Goal: Task Accomplishment & Management: Use online tool/utility

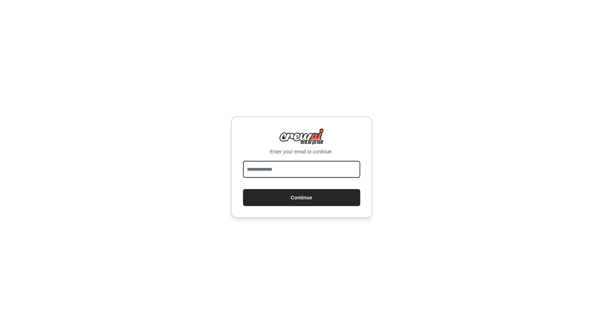
click at [262, 171] on input "email" at bounding box center [301, 169] width 117 height 17
type input "**********"
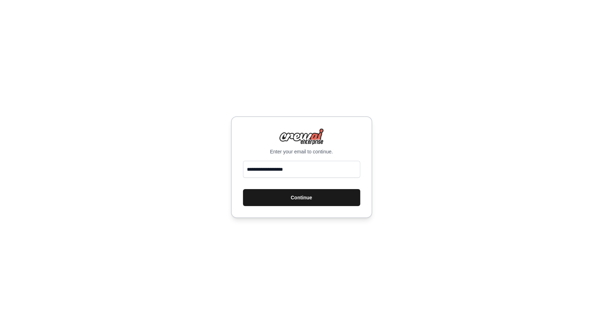
click at [273, 199] on button "Continue" at bounding box center [301, 197] width 117 height 17
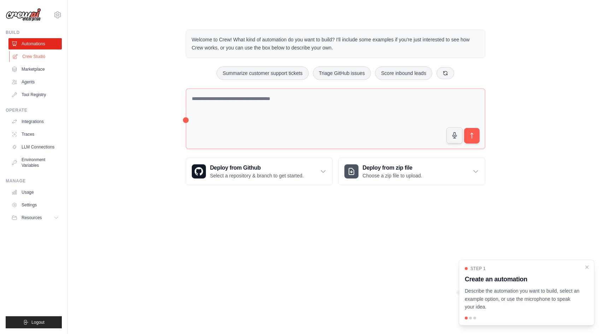
click at [36, 53] on link "Crew Studio" at bounding box center [35, 56] width 53 height 11
